Goal: Task Accomplishment & Management: Complete application form

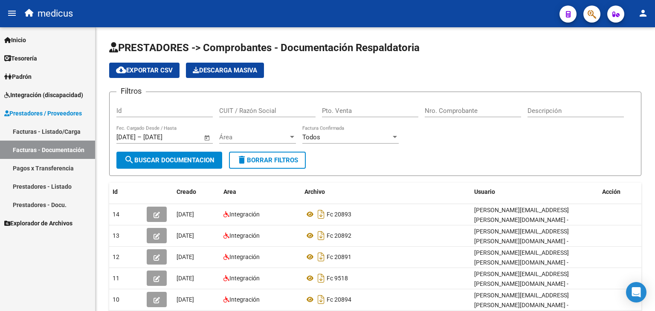
click at [54, 129] on link "Facturas - Listado/Carga" at bounding box center [47, 131] width 95 height 18
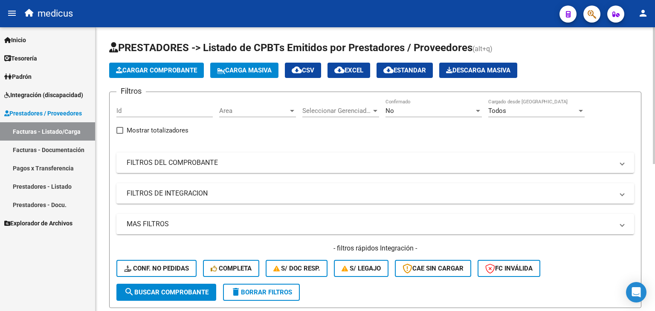
click at [265, 76] on button "Carga Masiva" at bounding box center [244, 70] width 68 height 15
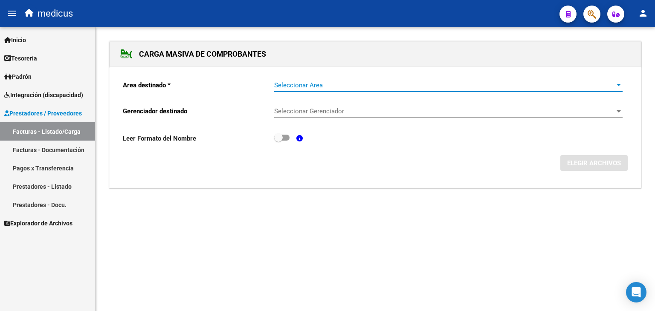
click at [364, 87] on span "Seleccionar Area" at bounding box center [444, 85] width 340 height 8
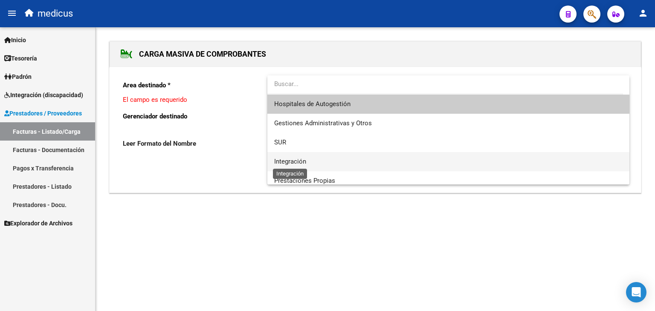
click at [303, 161] on span "Integración" at bounding box center [290, 162] width 32 height 8
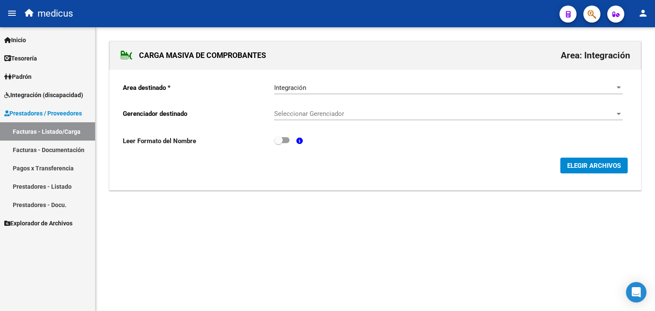
drag, startPoint x: 299, startPoint y: 173, endPoint x: 313, endPoint y: 173, distance: 14.1
click at [299, 173] on div "Area destinado * Integración Seleccionar Area Gerenciador destinado Seleccionar…" at bounding box center [375, 129] width 531 height 121
click at [585, 168] on span "ELEGIR ARCHIVOS" at bounding box center [594, 166] width 54 height 8
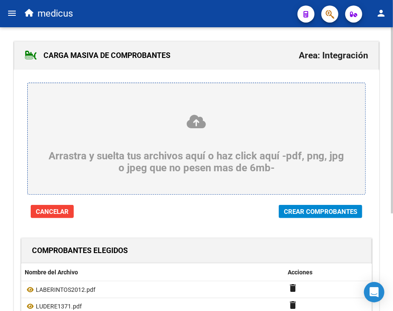
click at [300, 216] on span "Crear Comprobantes" at bounding box center [320, 212] width 73 height 8
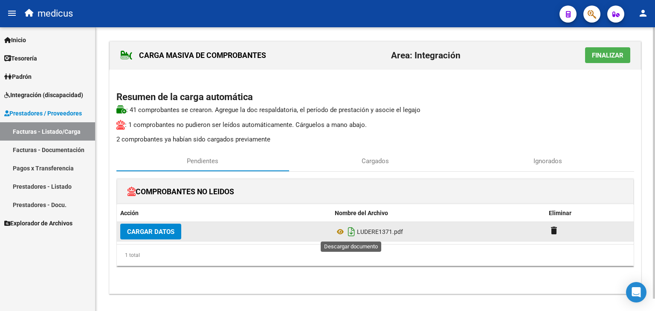
click at [351, 233] on icon "Descargar documento" at bounding box center [351, 232] width 11 height 14
click at [171, 233] on span "Cargar Datos" at bounding box center [150, 232] width 47 height 8
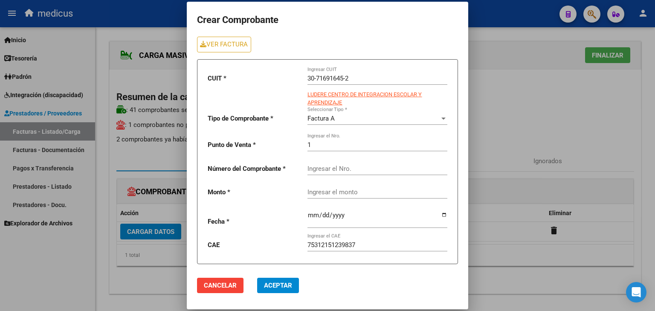
drag, startPoint x: 380, startPoint y: 13, endPoint x: 249, endPoint y: 17, distance: 130.9
click at [249, 17] on h1 "Crear Comprobante" at bounding box center [327, 20] width 261 height 16
click at [328, 11] on mat-dialog-container "Crear Comprobante VER FACTURA CUIT * 30-71691645-2 Ingresar CUIT LUDERE CENTRO …" at bounding box center [327, 156] width 281 height 308
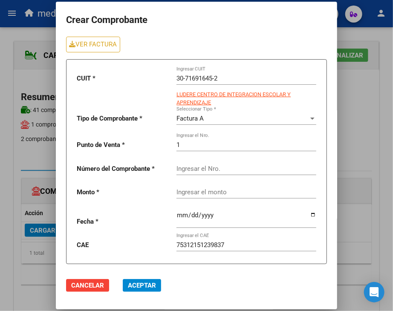
click at [221, 168] on input "Ingresar el Nro." at bounding box center [246, 169] width 140 height 8
type input "1371"
click at [284, 193] on input "Ingresar el monto" at bounding box center [246, 192] width 140 height 8
type input "475830.36"
click at [273, 219] on input "date" at bounding box center [246, 219] width 140 height 14
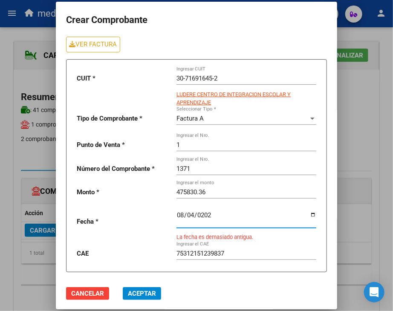
type input "[DATE]"
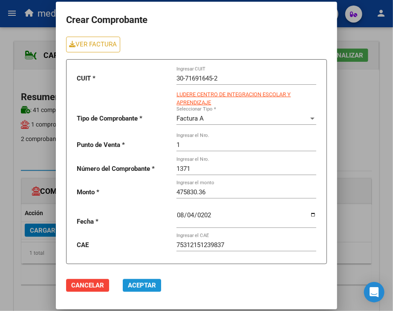
click at [138, 282] on span "Aceptar" at bounding box center [142, 286] width 28 height 8
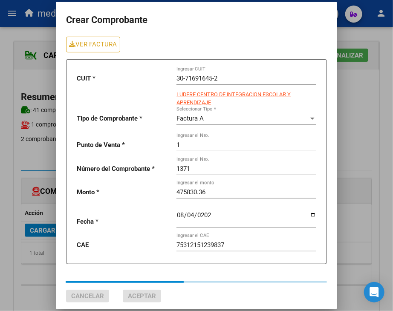
click at [42, 278] on div at bounding box center [196, 155] width 393 height 311
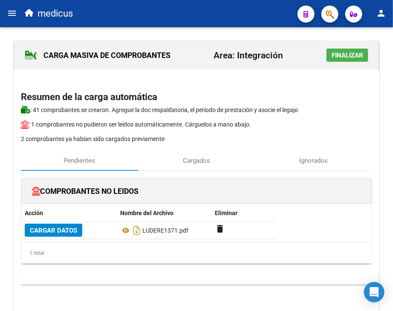
click at [345, 53] on span "Finalizar" at bounding box center [348, 56] width 32 height 8
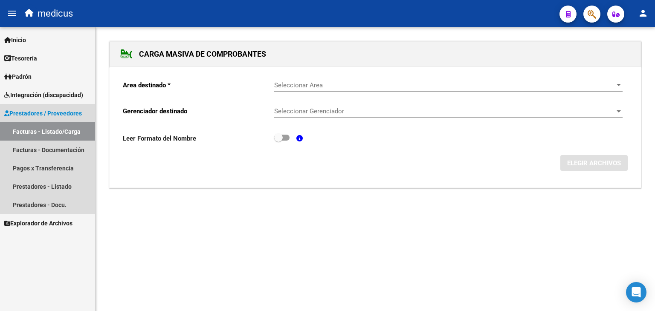
click at [46, 115] on span "Prestadores / Proveedores" at bounding box center [43, 113] width 78 height 9
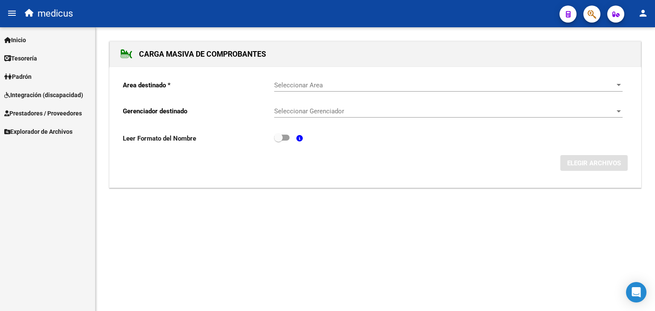
click at [69, 116] on span "Prestadores / Proveedores" at bounding box center [43, 113] width 78 height 9
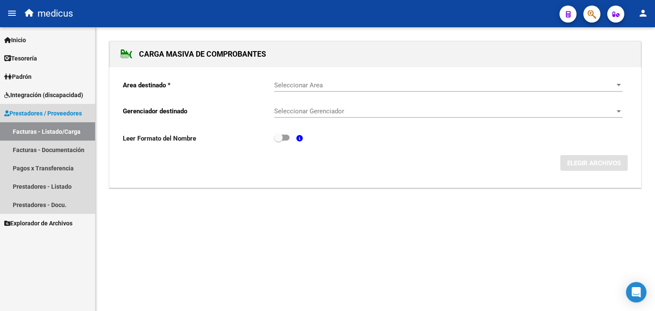
click at [67, 133] on link "Facturas - Listado/Carga" at bounding box center [47, 131] width 95 height 18
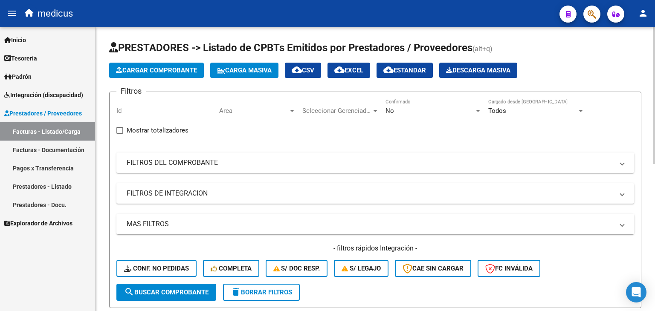
click at [267, 71] on span "Carga Masiva" at bounding box center [244, 70] width 55 height 8
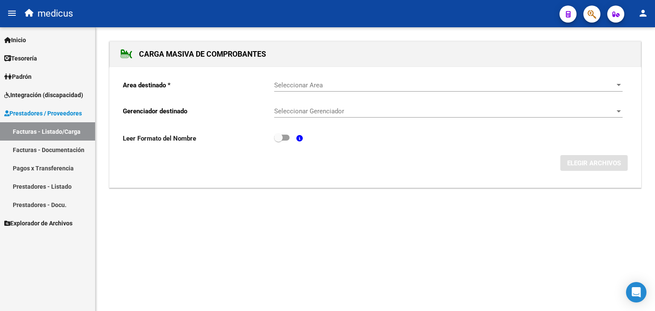
click at [19, 132] on link "Facturas - Listado/Carga" at bounding box center [47, 131] width 95 height 18
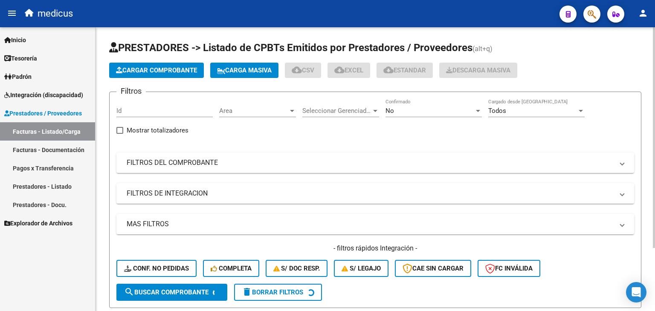
click at [144, 72] on span "Cargar Comprobante" at bounding box center [156, 70] width 81 height 8
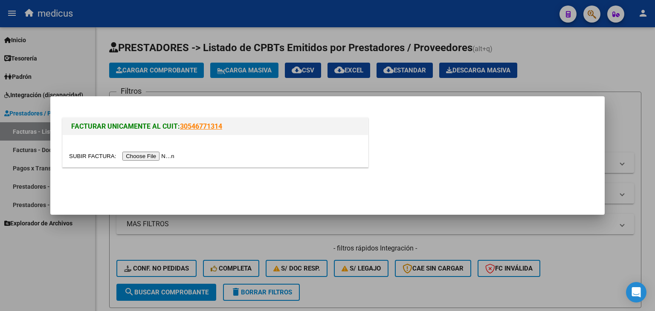
click at [141, 159] on input "file" at bounding box center [123, 156] width 108 height 9
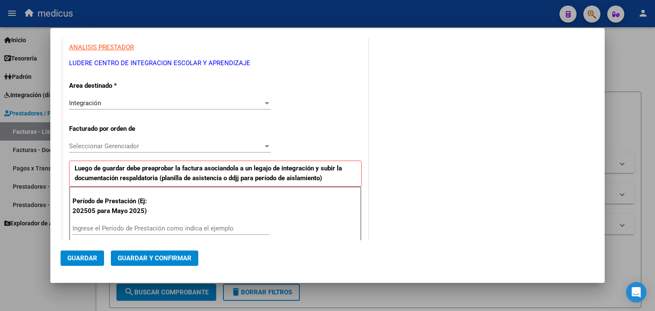
scroll to position [160, 0]
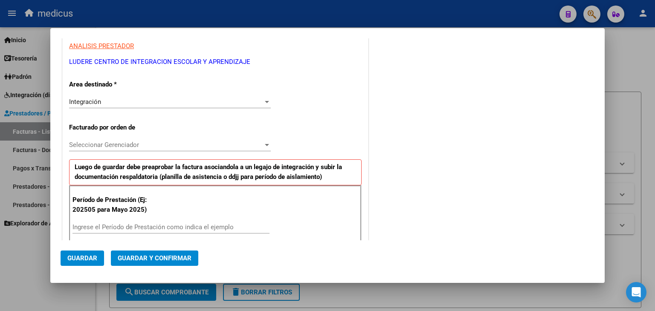
click at [95, 223] on input "Ingrese el Período de Prestación como indica el ejemplo" at bounding box center [170, 227] width 197 height 8
click at [87, 224] on input "Ingrese el Período de Prestación como indica el ejemplo" at bounding box center [170, 227] width 197 height 8
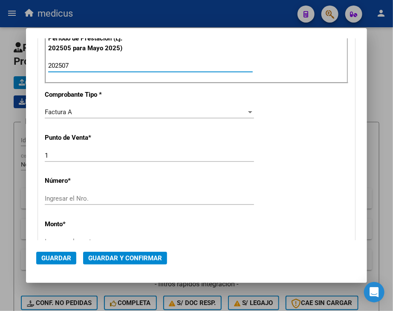
scroll to position [330, 0]
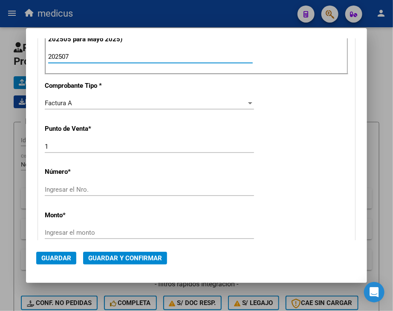
type input "202507"
click at [126, 186] on input "Ingresar el Nro." at bounding box center [149, 190] width 209 height 8
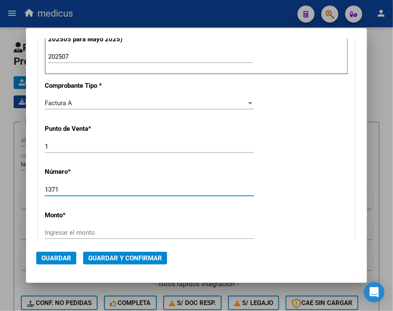
type input "1371"
click at [119, 213] on p "Monto *" at bounding box center [90, 216] width 91 height 10
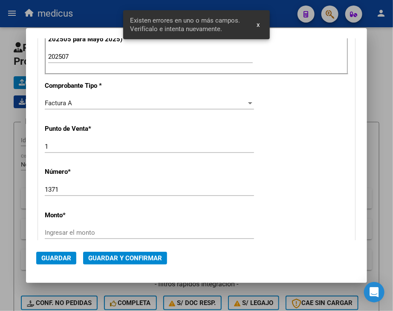
scroll to position [384, 0]
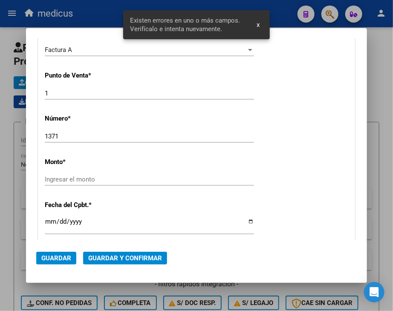
click at [121, 222] on input "Ingresar la fecha" at bounding box center [149, 225] width 209 height 14
click at [90, 173] on div "Ingresar el monto" at bounding box center [149, 179] width 209 height 13
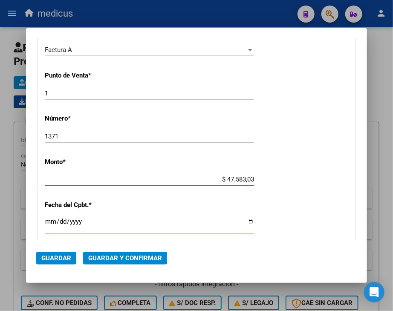
type input "$ 475.830,36"
drag, startPoint x: 85, startPoint y: 181, endPoint x: 87, endPoint y: 185, distance: 4.4
click at [85, 181] on input "$ 475.830,36" at bounding box center [149, 180] width 209 height 8
click at [104, 218] on input "Ingresar la fecha" at bounding box center [149, 225] width 209 height 14
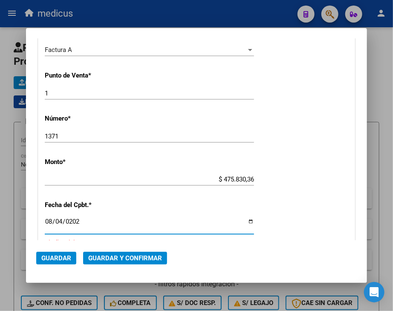
type input "[DATE]"
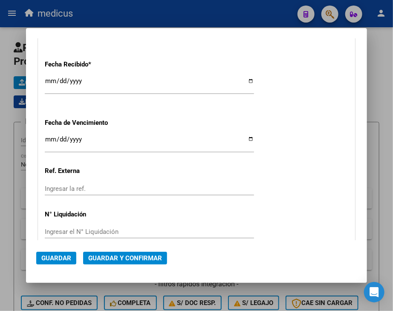
scroll to position [629, 0]
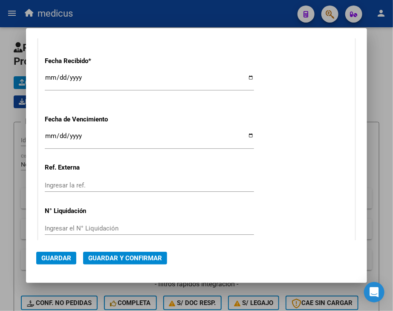
click at [195, 141] on input "Ingresar la fecha" at bounding box center [149, 140] width 209 height 14
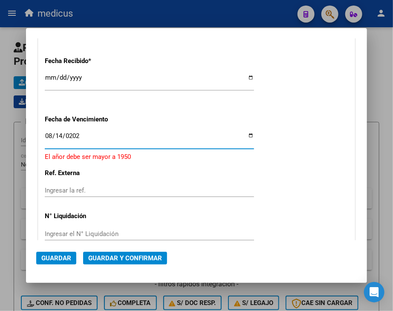
type input "[DATE]"
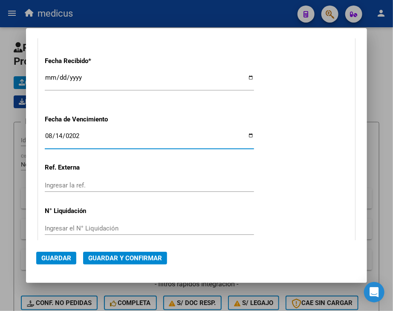
scroll to position [664, 0]
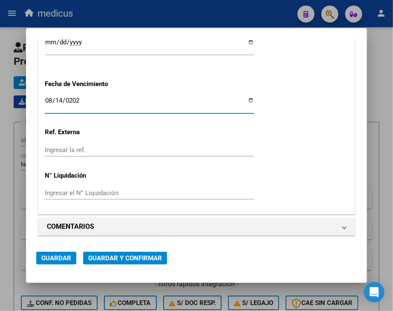
click at [130, 257] on span "Guardar y Confirmar" at bounding box center [125, 258] width 74 height 8
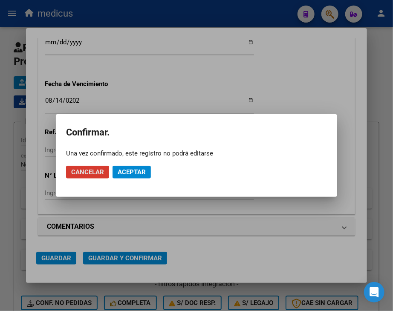
click at [125, 171] on span "Aceptar" at bounding box center [132, 172] width 28 height 8
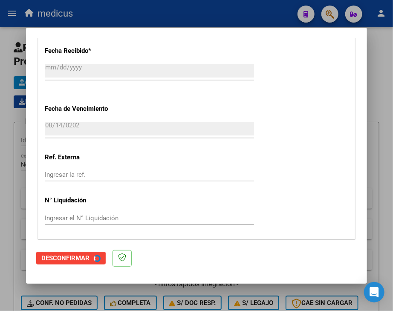
scroll to position [0, 0]
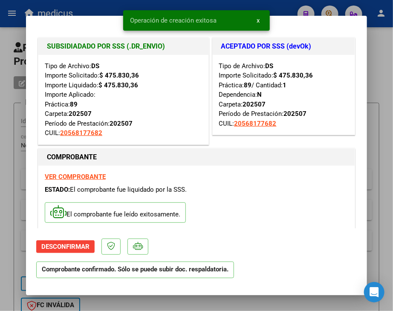
click at [6, 163] on div at bounding box center [196, 155] width 393 height 311
type input "$ 0,00"
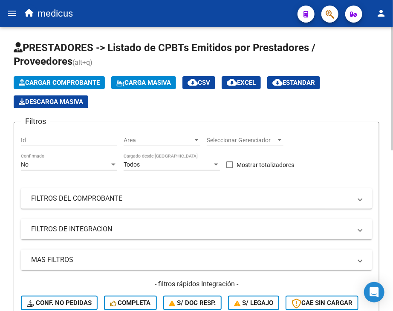
click at [160, 79] on span "Carga Masiva" at bounding box center [143, 83] width 55 height 8
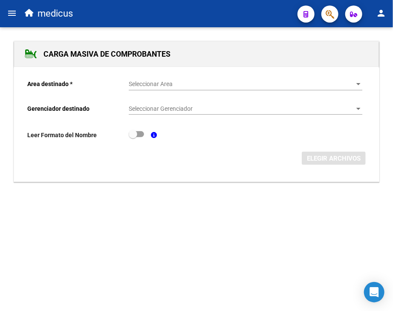
click at [211, 88] on div "Seleccionar Area Seleccionar Area" at bounding box center [246, 81] width 234 height 17
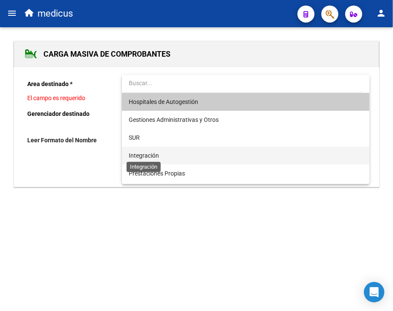
click at [152, 156] on span "Integración" at bounding box center [144, 155] width 30 height 7
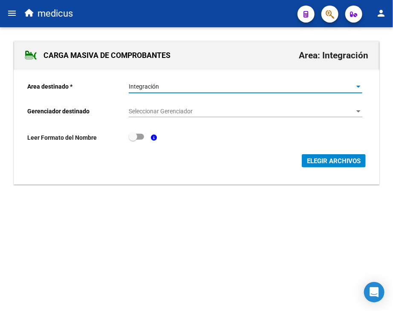
click at [329, 163] on span "ELEGIR ARCHIVOS" at bounding box center [334, 161] width 54 height 8
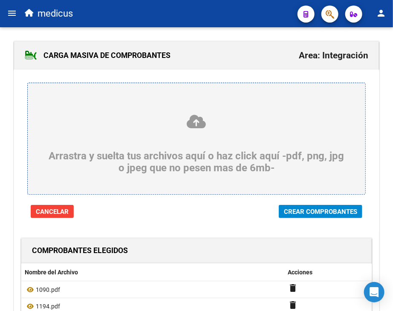
click at [301, 212] on span "Crear Comprobantes" at bounding box center [320, 212] width 73 height 8
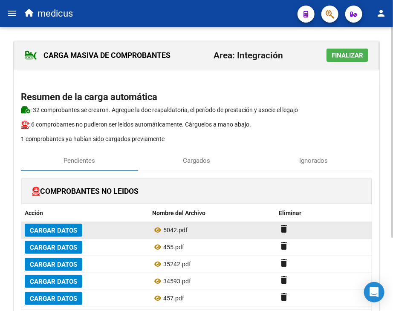
click at [56, 229] on span "Cargar Datos" at bounding box center [53, 231] width 47 height 8
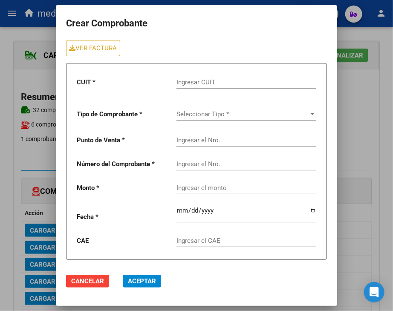
click at [224, 80] on input "Ingresar CUIT" at bounding box center [246, 82] width 140 height 8
click at [208, 81] on input "Ingresar CUIT" at bounding box center [246, 82] width 140 height 8
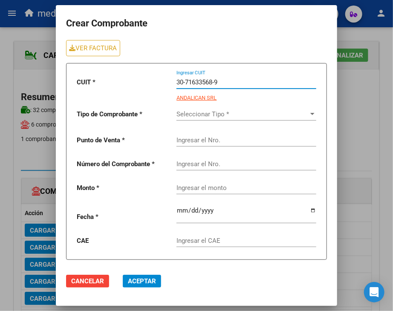
type input "30-71633568-9"
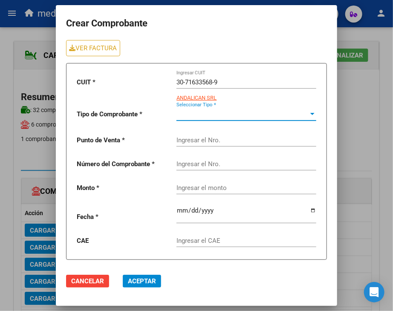
click at [224, 112] on span "Seleccionar Tipo *" at bounding box center [242, 114] width 132 height 8
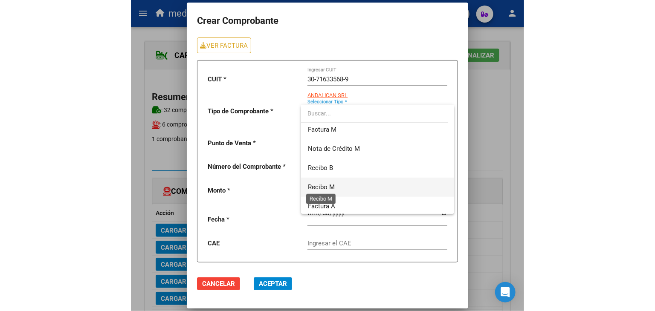
scroll to position [160, 0]
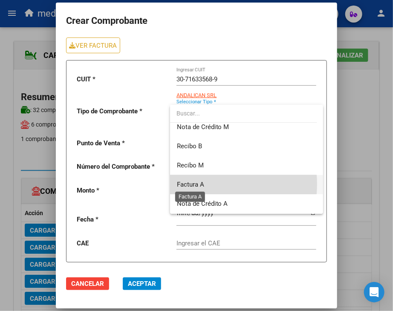
click at [198, 184] on span "Factura A" at bounding box center [190, 185] width 27 height 8
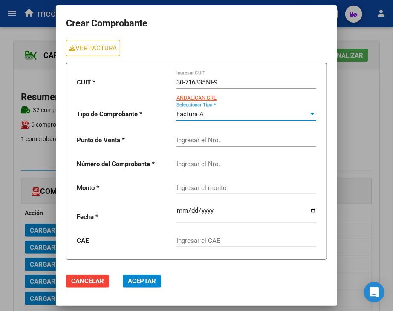
click at [212, 139] on input "Ingresar el Nro." at bounding box center [246, 140] width 140 height 8
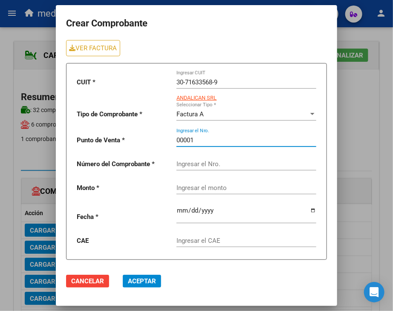
type input "00001"
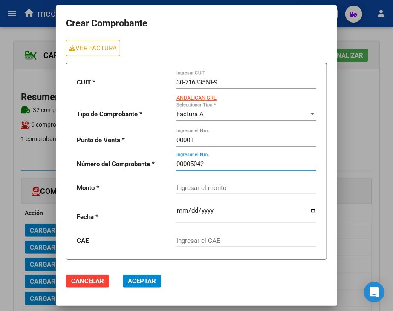
type input "00005042"
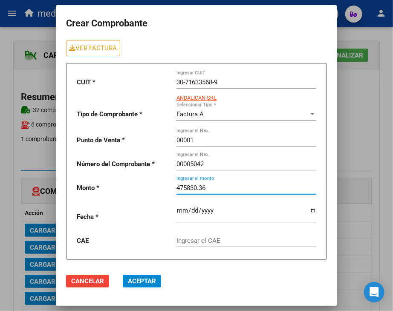
type input "475830.36"
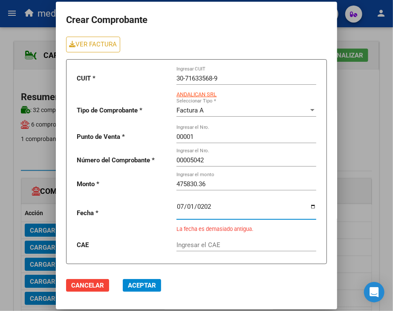
type input "[DATE]"
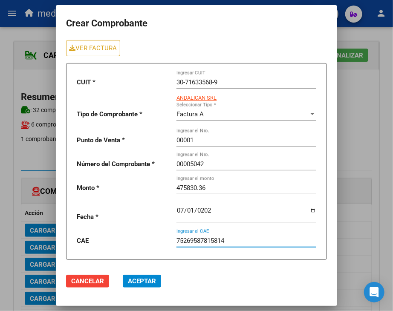
type input "75269587815814"
click at [146, 280] on span "Aceptar" at bounding box center [142, 281] width 28 height 8
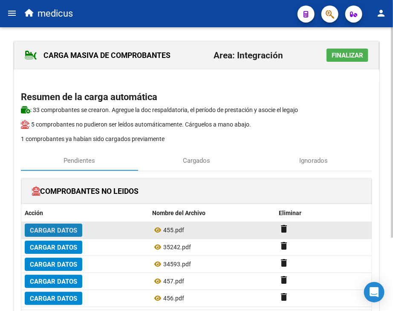
click at [69, 224] on button "Cargar Datos" at bounding box center [54, 230] width 58 height 13
click at [65, 230] on span "Cargar Datos" at bounding box center [53, 231] width 47 height 8
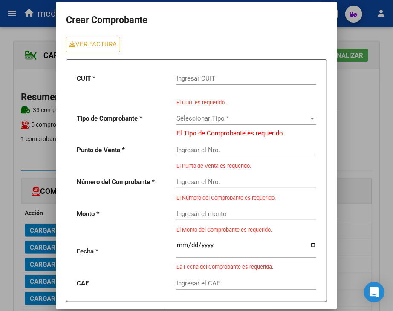
click at [190, 75] on input "Ingresar CUIT" at bounding box center [246, 79] width 140 height 8
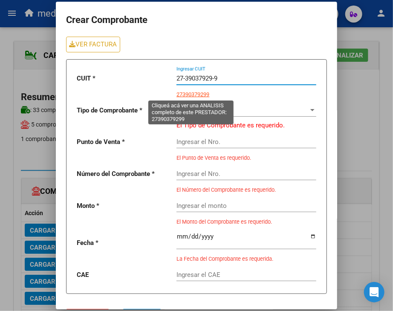
type input "27-39037929-9"
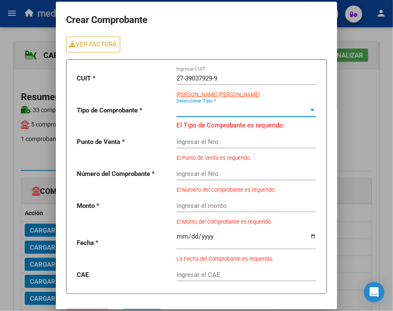
click at [309, 110] on div at bounding box center [313, 110] width 8 height 7
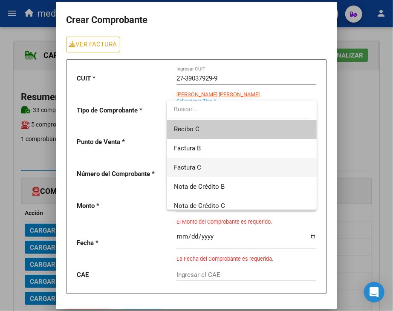
click at [233, 164] on span "Factura C" at bounding box center [242, 167] width 136 height 19
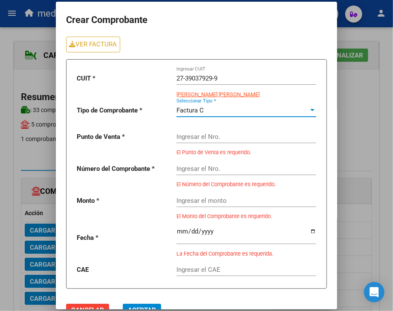
click at [242, 136] on input "Ingresar el Nro." at bounding box center [246, 137] width 140 height 8
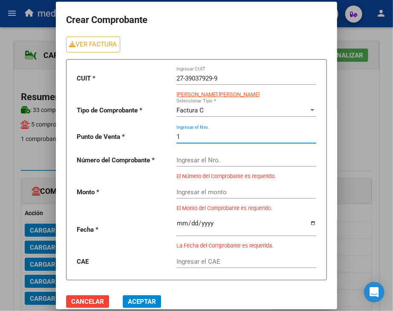
type input "1"
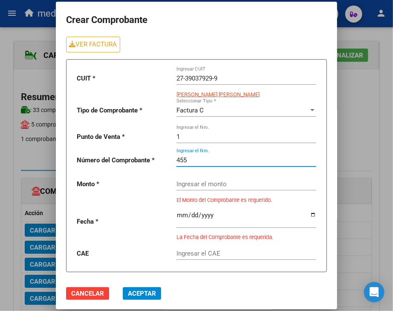
type input "455"
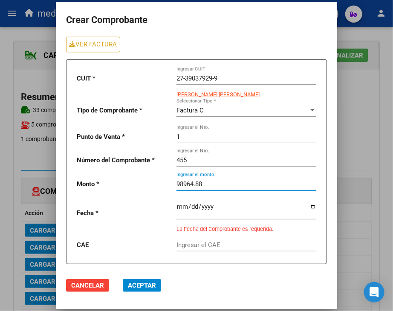
type input "98964.88"
type input "[DATE]"
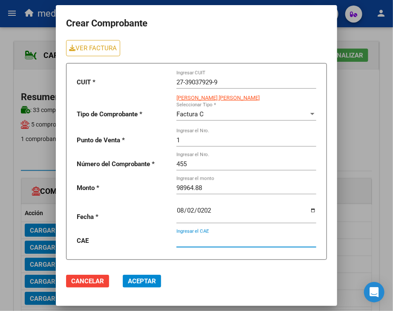
click at [258, 240] on input "Ingresar el CAE" at bounding box center [246, 241] width 140 height 8
type input "75319708649908"
click at [145, 285] on button "Aceptar" at bounding box center [142, 281] width 38 height 13
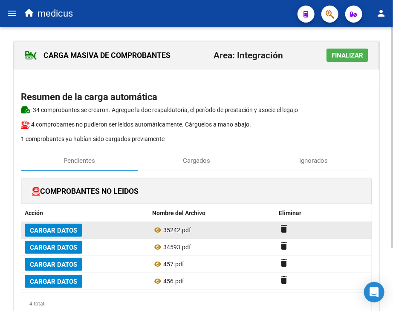
click at [54, 228] on span "Cargar Datos" at bounding box center [53, 231] width 47 height 8
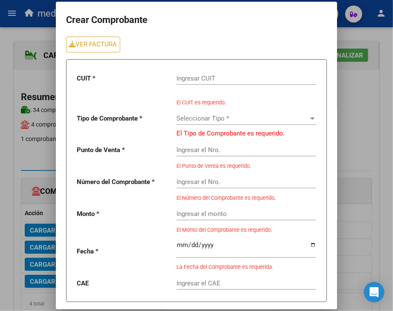
click at [190, 78] on input "Ingresar CUIT" at bounding box center [246, 79] width 140 height 8
click at [231, 77] on input "Ingresar CUIT" at bounding box center [246, 79] width 140 height 8
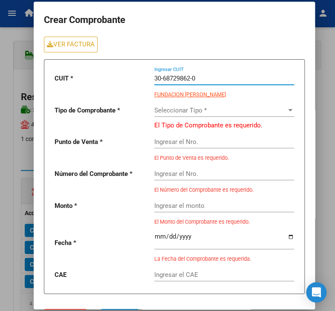
type input "30-68729862-0"
click at [286, 107] on div at bounding box center [290, 110] width 8 height 7
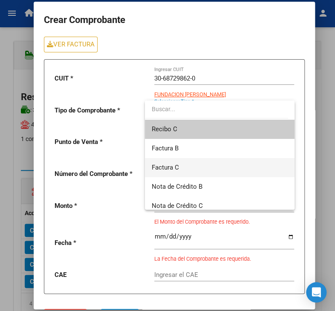
click at [213, 167] on span "Factura C" at bounding box center [220, 167] width 136 height 19
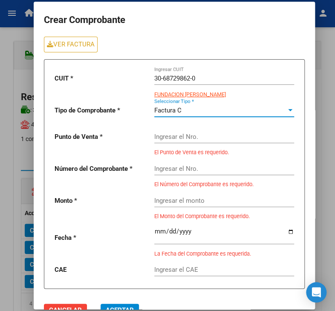
click at [217, 137] on input "Ingresar el Nro." at bounding box center [224, 137] width 140 height 8
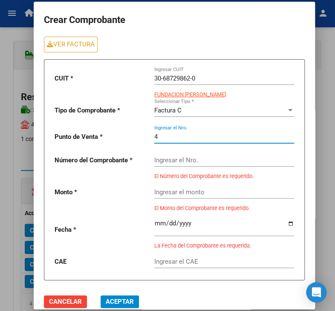
type input "4"
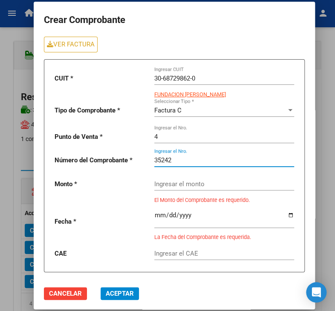
type input "35242"
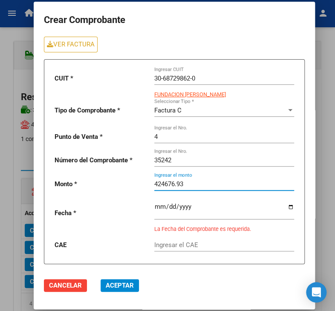
type input "424676.93"
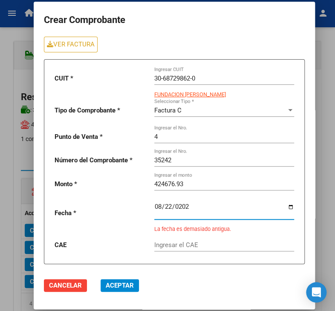
type input "[DATE]"
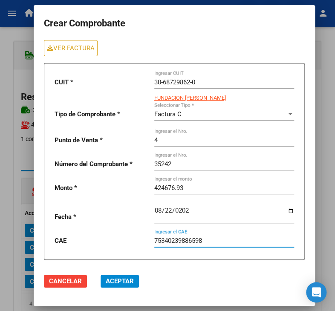
type input "75340239886598"
click at [119, 280] on span "Aceptar" at bounding box center [120, 281] width 28 height 8
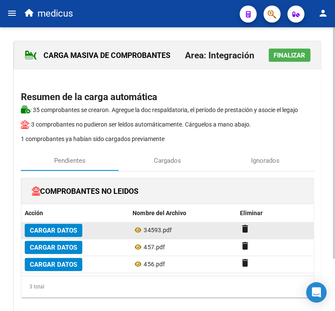
click at [55, 235] on button "Cargar Datos" at bounding box center [54, 230] width 58 height 13
click at [56, 230] on span "Cargar Datos" at bounding box center [53, 231] width 47 height 8
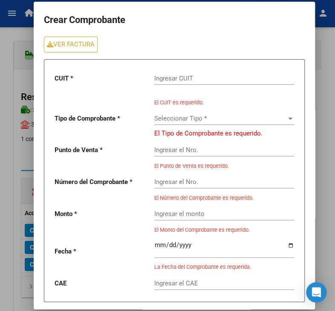
click at [171, 81] on input "Ingresar CUIT" at bounding box center [224, 79] width 140 height 8
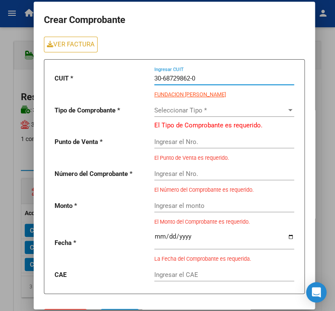
type input "30-68729862-0"
click at [192, 114] on div "Seleccionar Tipo * Seleccionar Tipo *" at bounding box center [224, 107] width 140 height 18
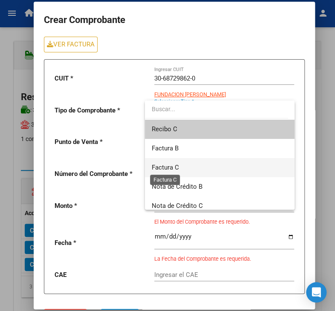
click at [177, 170] on span "Factura C" at bounding box center [165, 168] width 27 height 8
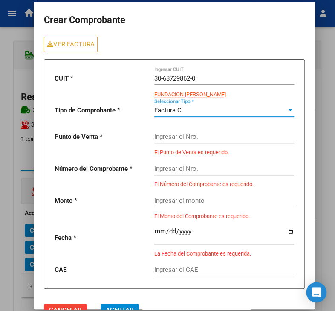
click at [193, 130] on div "Ingresar el Nro." at bounding box center [224, 134] width 140 height 18
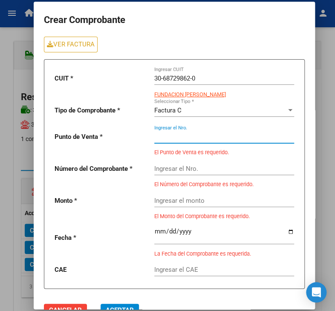
type input "0"
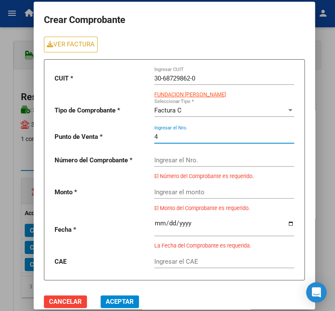
type input "4"
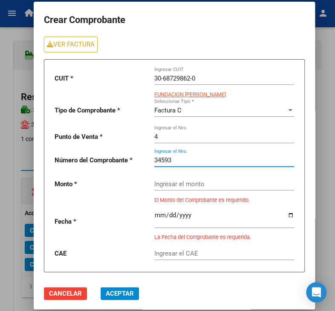
type input "34593"
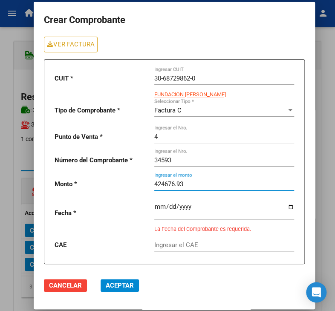
type input "424676.93"
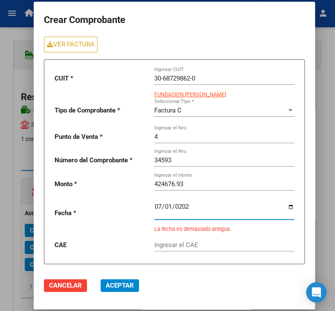
type input "[DATE]"
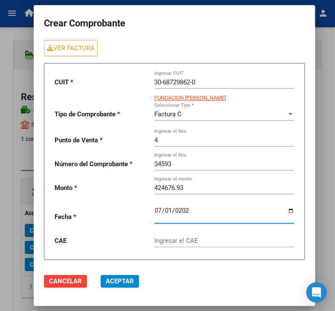
click at [199, 238] on input "Ingresar el CAE" at bounding box center [224, 241] width 140 height 8
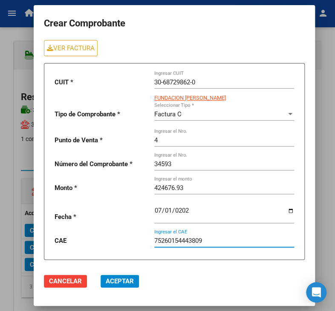
type input "75260154443809"
click at [126, 278] on span "Aceptar" at bounding box center [120, 281] width 28 height 8
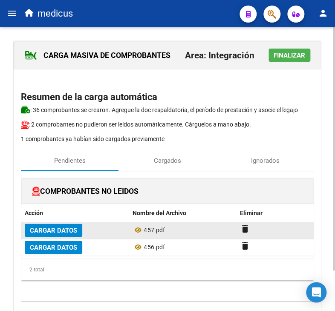
click at [32, 231] on span "Cargar Datos" at bounding box center [53, 231] width 47 height 8
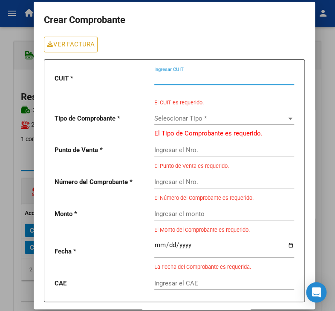
click at [168, 81] on input "Ingresar CUIT" at bounding box center [224, 79] width 140 height 8
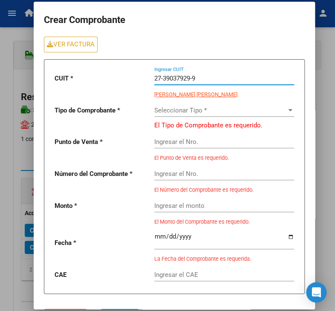
type input "27-39037929-9"
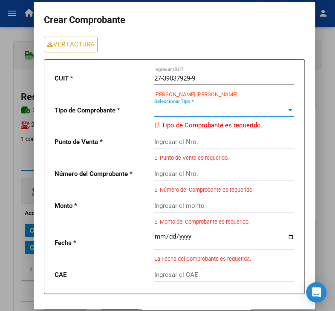
click at [288, 110] on div at bounding box center [290, 110] width 4 height 2
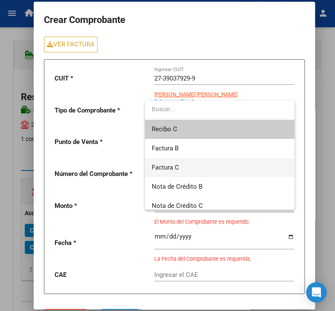
click at [214, 173] on span "Factura C" at bounding box center [220, 167] width 136 height 19
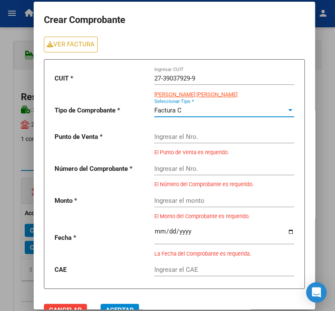
click at [209, 136] on input "Ingresar el Nro." at bounding box center [224, 137] width 140 height 8
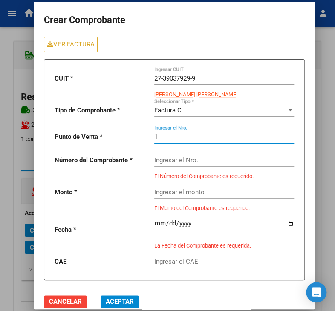
type input "1"
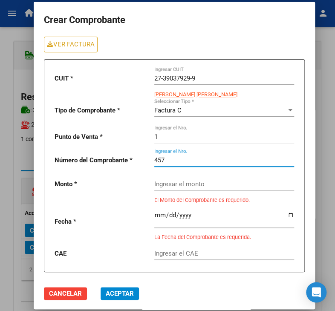
type input "457"
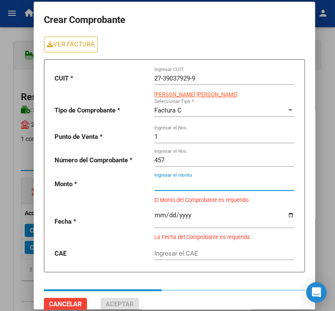
click at [213, 180] on input "Ingresar el monto" at bounding box center [224, 184] width 140 height 8
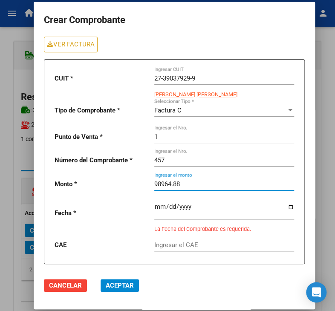
type input "98964.88"
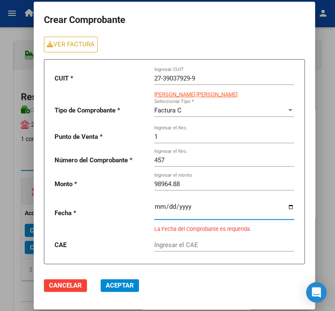
click at [226, 205] on input "date" at bounding box center [224, 210] width 140 height 14
type input "[DATE]"
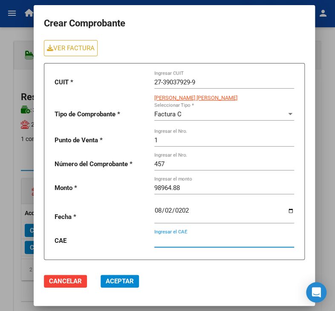
click at [234, 237] on input "Ingresar el CAE" at bounding box center [224, 241] width 140 height 8
type input "75319709071068"
click at [129, 284] on span "Aceptar" at bounding box center [120, 281] width 28 height 8
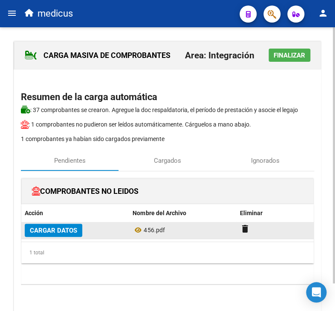
click at [61, 228] on span "Cargar Datos" at bounding box center [53, 231] width 47 height 8
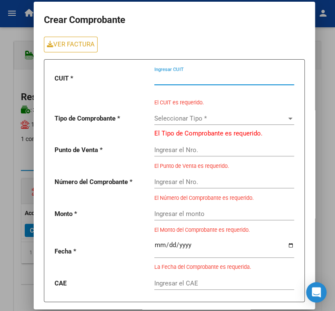
click at [174, 80] on input "Ingresar CUIT" at bounding box center [224, 79] width 140 height 8
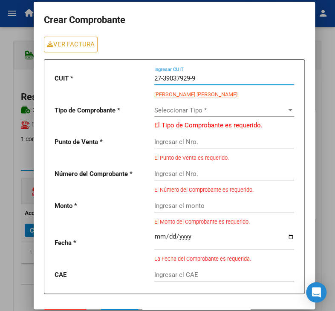
type input "27-39037929-9"
click at [288, 110] on div at bounding box center [290, 110] width 4 height 2
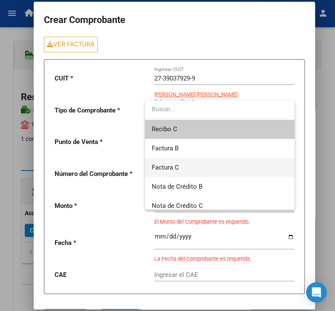
click at [186, 167] on span "Factura C" at bounding box center [220, 167] width 136 height 19
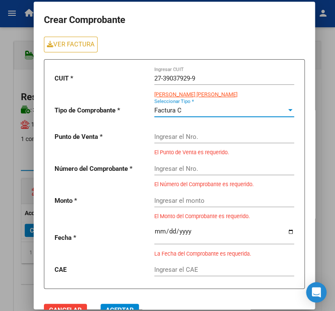
click at [208, 132] on div "Ingresar el Nro." at bounding box center [224, 134] width 140 height 18
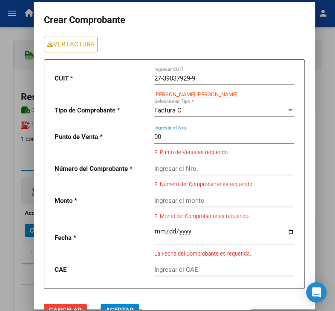
type input "0"
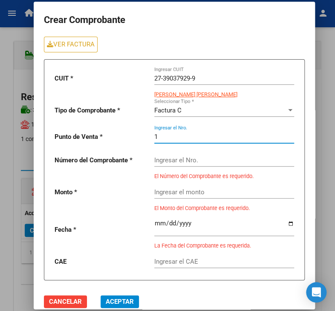
type input "1"
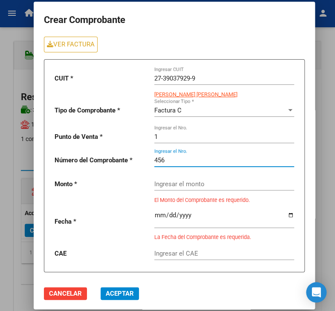
type input "456"
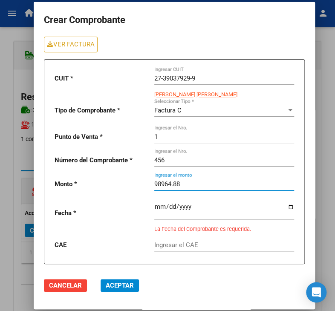
type input "98964.88"
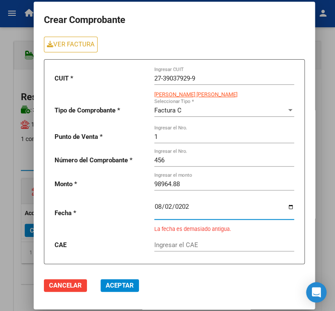
type input "[DATE]"
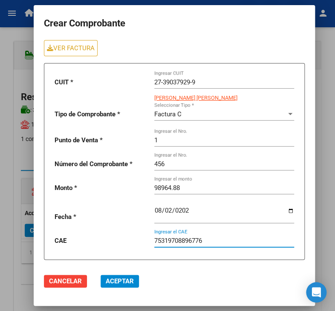
type input "75319708896776"
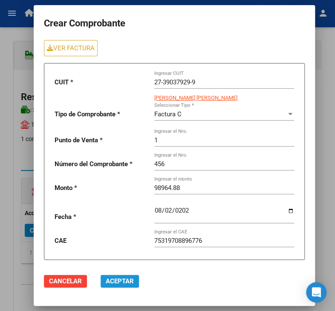
click at [125, 279] on span "Aceptar" at bounding box center [120, 281] width 28 height 8
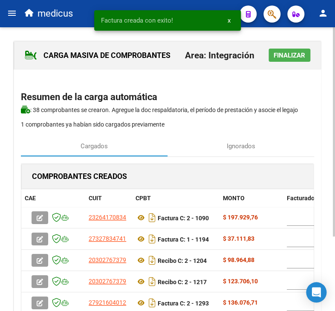
click at [297, 58] on span "Finalizar" at bounding box center [290, 56] width 32 height 8
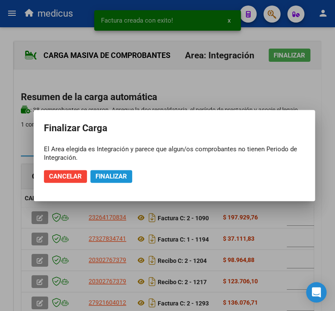
click at [101, 180] on button "Finalizar" at bounding box center [111, 176] width 42 height 13
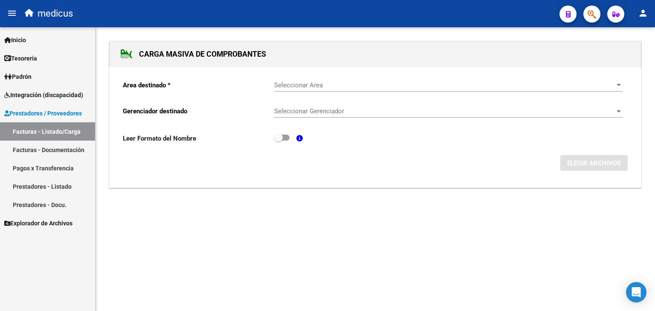
click at [46, 97] on span "Integración (discapacidad)" at bounding box center [43, 94] width 79 height 9
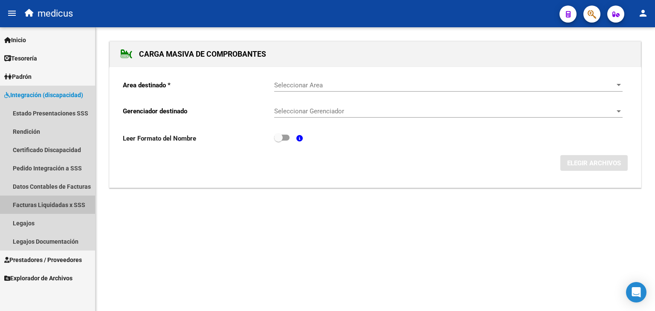
click at [52, 207] on link "Facturas Liquidadas x SSS" at bounding box center [47, 205] width 95 height 18
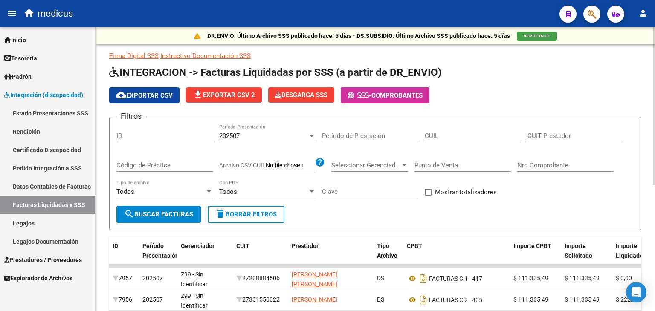
click at [260, 190] on div "Todos" at bounding box center [263, 192] width 89 height 8
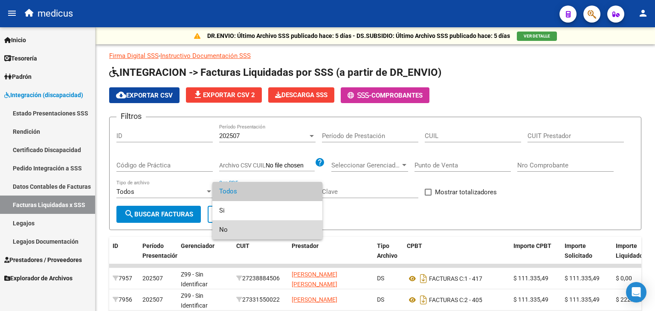
click at [253, 225] on span "No" at bounding box center [267, 229] width 96 height 19
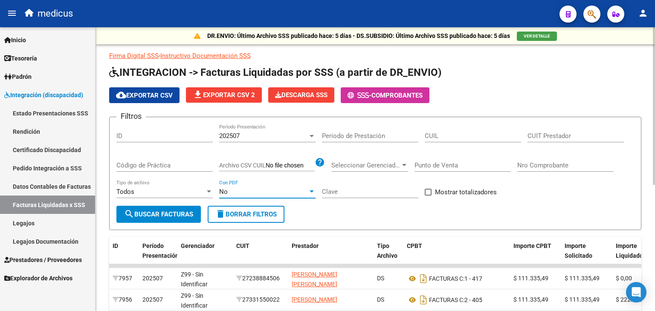
click at [188, 216] on span "search Buscar Facturas" at bounding box center [158, 215] width 69 height 8
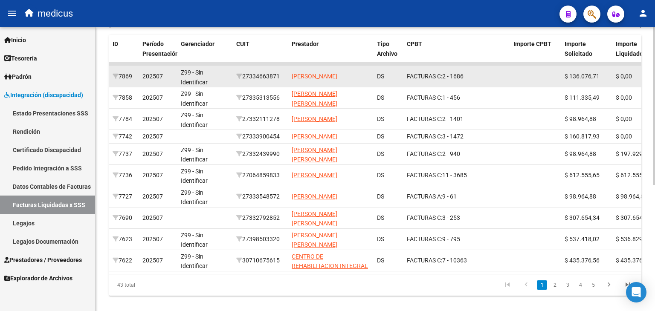
scroll to position [202, 0]
